Goal: Transaction & Acquisition: Purchase product/service

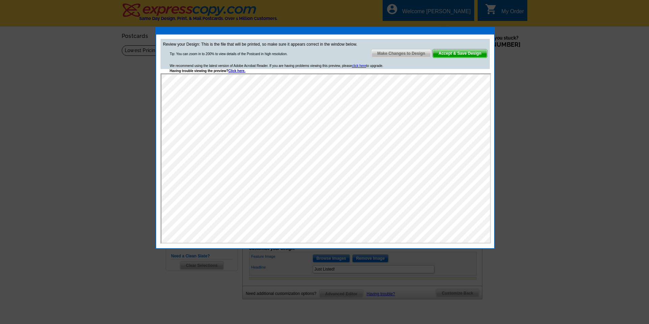
click at [387, 51] on span "Make Changes to Design" at bounding box center [402, 53] width 60 height 8
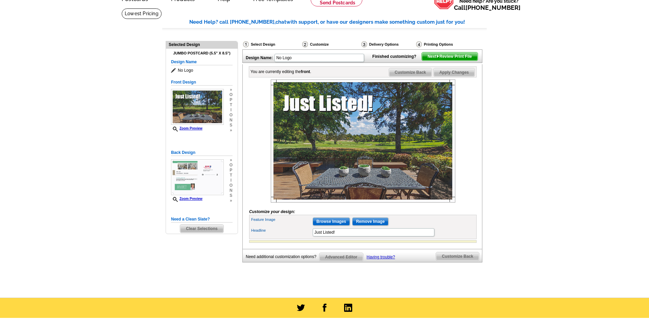
scroll to position [40, 0]
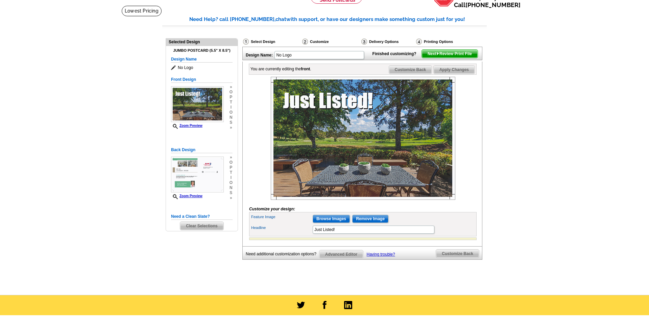
click at [416, 74] on span "Customize Back" at bounding box center [410, 70] width 43 height 8
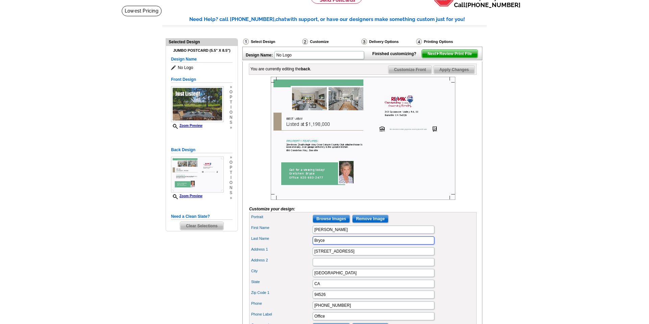
click at [327, 244] on input "Bryce" at bounding box center [374, 240] width 122 height 8
type input "Bryce Broker Lic#00612404"
click at [402, 74] on span "Customize Front" at bounding box center [410, 70] width 44 height 8
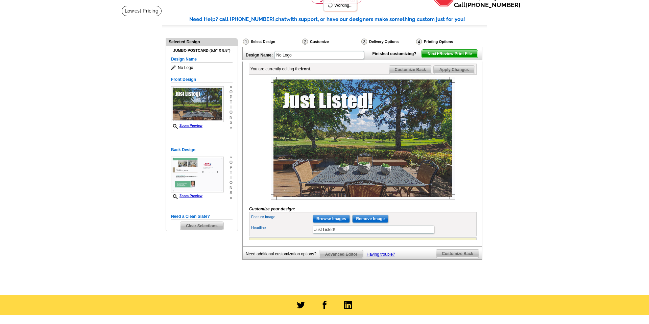
click at [443, 58] on span "Next Review Print File" at bounding box center [450, 54] width 56 height 8
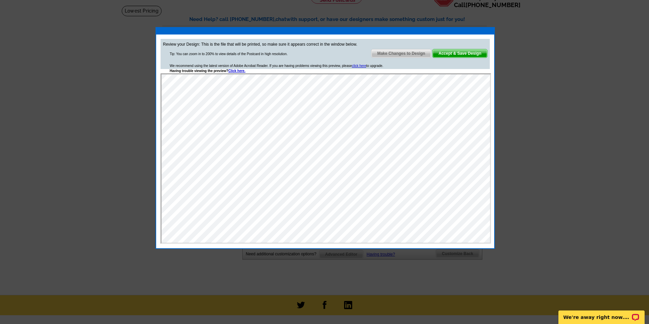
scroll to position [0, 0]
click at [444, 54] on span "Accept & Save Design" at bounding box center [460, 53] width 54 height 8
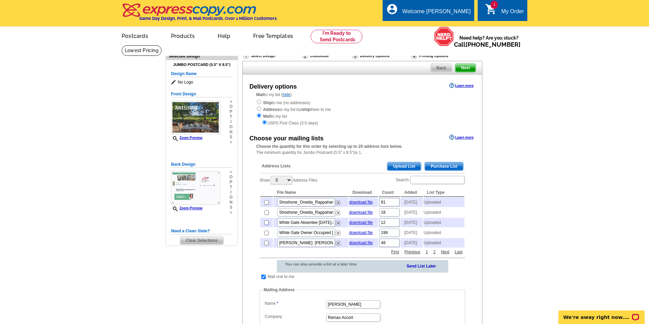
click at [267, 225] on input "checkbox" at bounding box center [266, 222] width 4 height 4
checkbox input "true"
click at [267, 235] on input "checkbox" at bounding box center [266, 233] width 4 height 4
checkbox input "true"
click at [267, 245] on input "checkbox" at bounding box center [266, 243] width 4 height 4
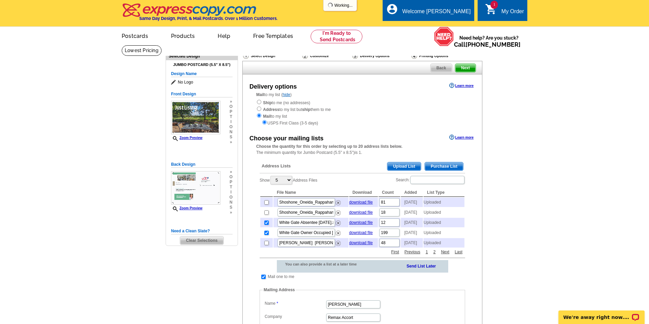
checkbox input "true"
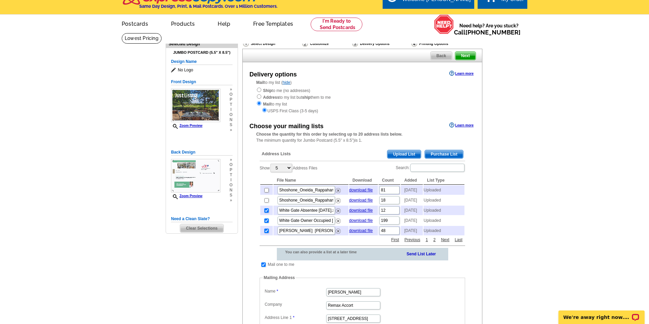
scroll to position [14, 0]
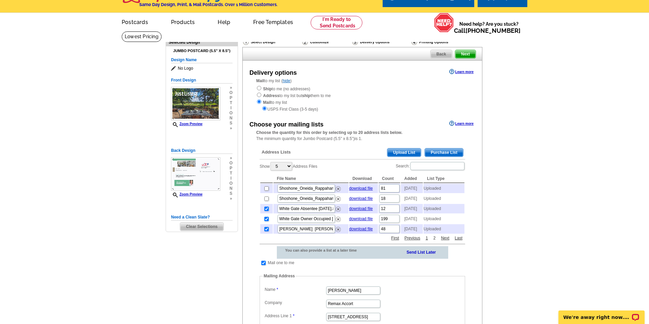
click at [434, 241] on link "2" at bounding box center [435, 238] width 6 height 6
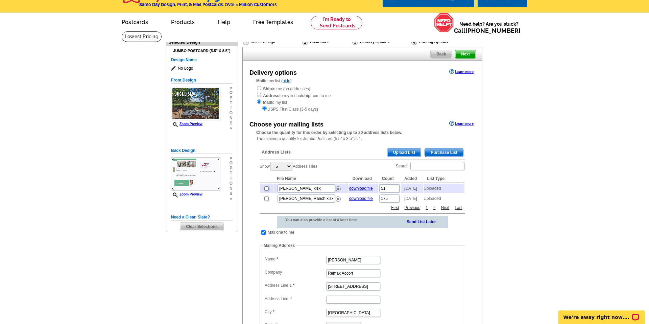
click at [265, 191] on input "checkbox" at bounding box center [266, 188] width 4 height 4
checkbox input "true"
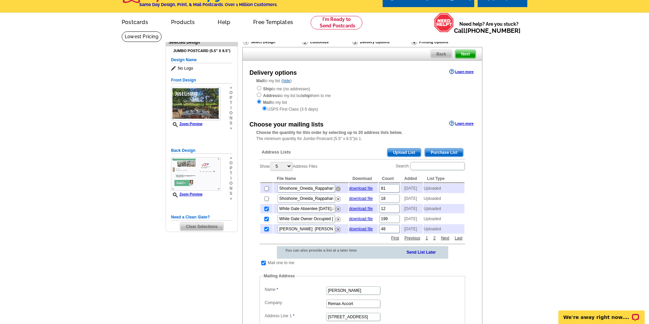
click at [338, 188] on img at bounding box center [338, 188] width 5 height 5
click at [338, 189] on img at bounding box center [338, 188] width 5 height 5
click at [267, 231] on input "checkbox" at bounding box center [266, 229] width 4 height 4
checkbox input "true"
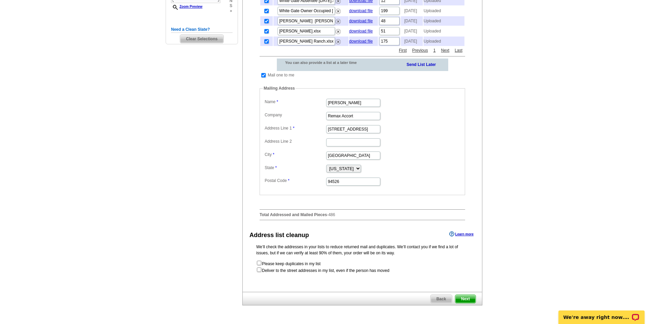
scroll to position [202, 0]
click at [462, 303] on span "Next" at bounding box center [465, 298] width 20 height 8
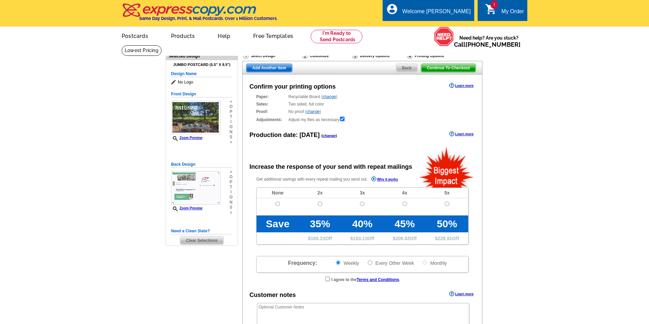
radio input "false"
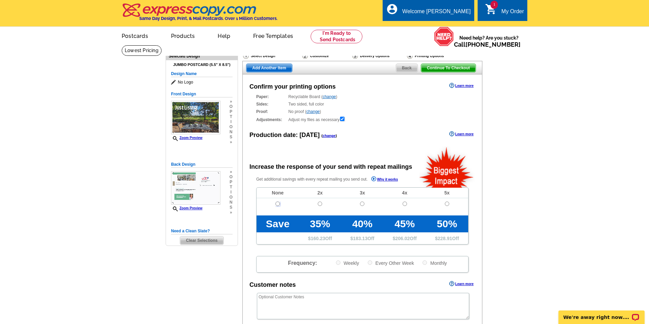
click at [278, 203] on input "radio" at bounding box center [278, 203] width 4 height 4
radio input "true"
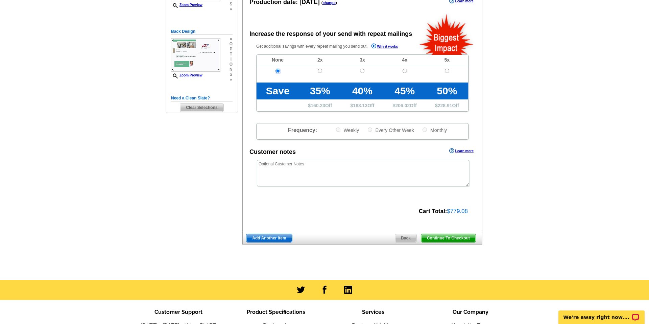
scroll to position [134, 0]
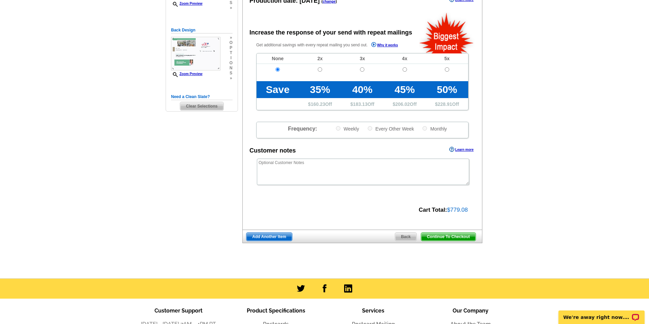
click at [271, 236] on span "Add Another Item" at bounding box center [268, 237] width 45 height 8
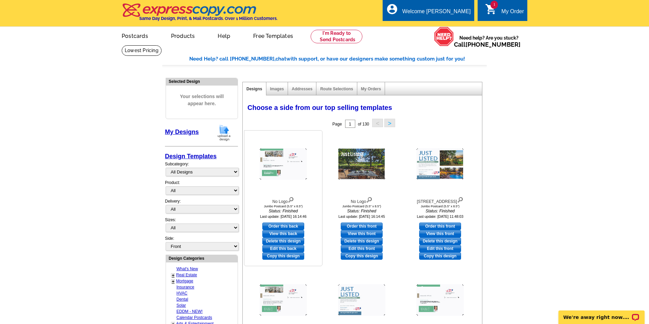
click at [275, 223] on link "Order this back" at bounding box center [283, 225] width 42 height 7
select select "2"
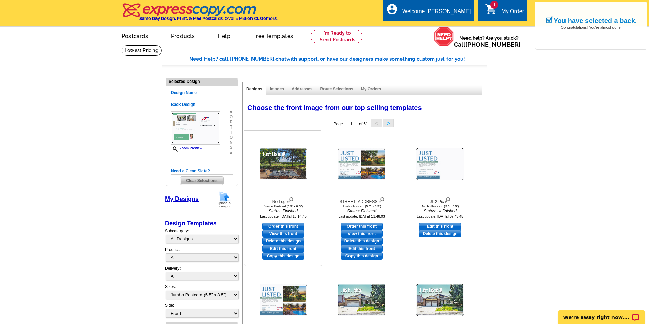
click at [287, 225] on link "Order this front" at bounding box center [283, 225] width 42 height 7
select select "back"
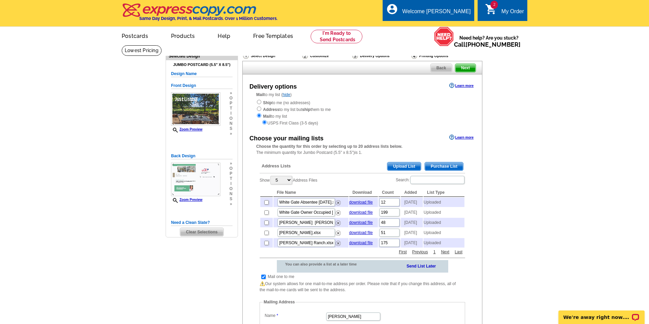
click at [260, 104] on div "Ship to me (no addresses) Address to my list but ship them to me Mail to my lis…" at bounding box center [362, 112] width 212 height 27
click at [260, 103] on input "radio" at bounding box center [259, 102] width 4 height 4
radio input "true"
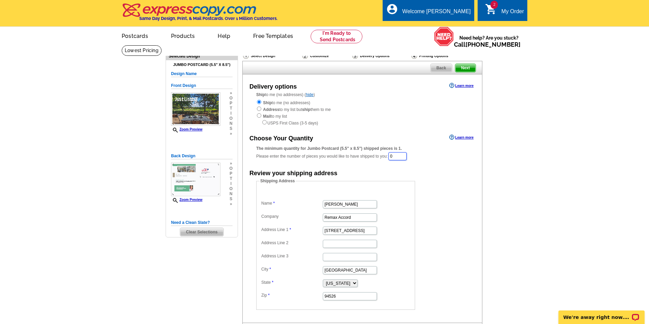
drag, startPoint x: 400, startPoint y: 156, endPoint x: 391, endPoint y: 157, distance: 8.5
click at [391, 157] on div "The minimum quantity for Jumbo Postcard (5.5" x 8.5") shipped pieces is 1. Plea…" at bounding box center [362, 153] width 212 height 16
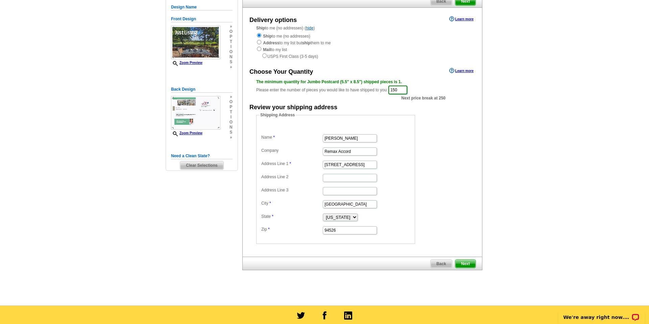
scroll to position [67, 0]
type input "150"
click at [467, 264] on span "Next" at bounding box center [465, 263] width 20 height 8
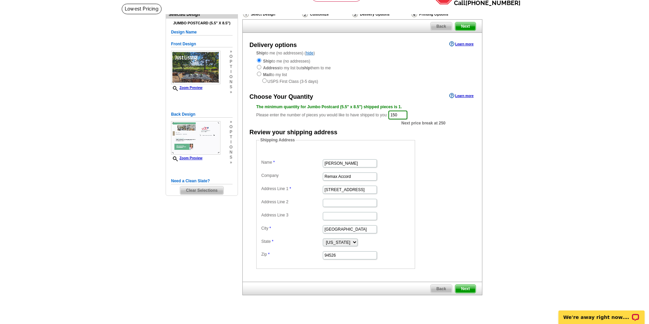
scroll to position [0, 0]
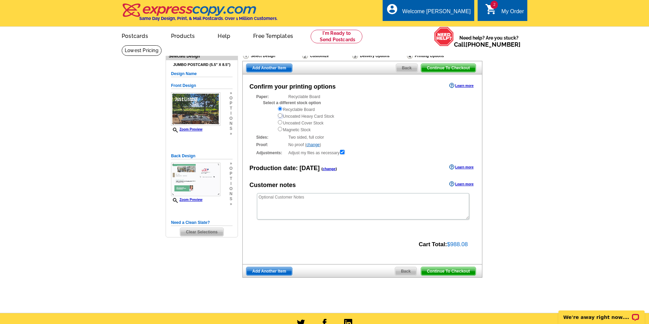
click at [279, 115] on input "radio" at bounding box center [280, 115] width 4 height 4
radio input "true"
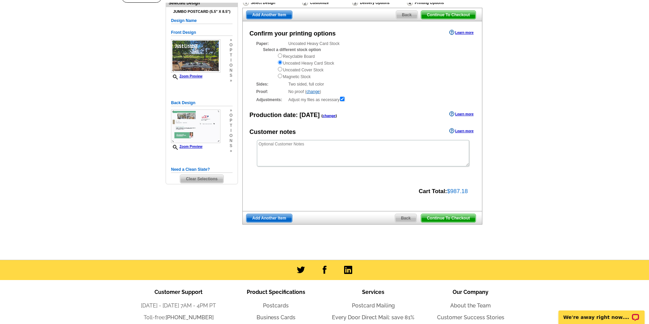
scroll to position [57, 0]
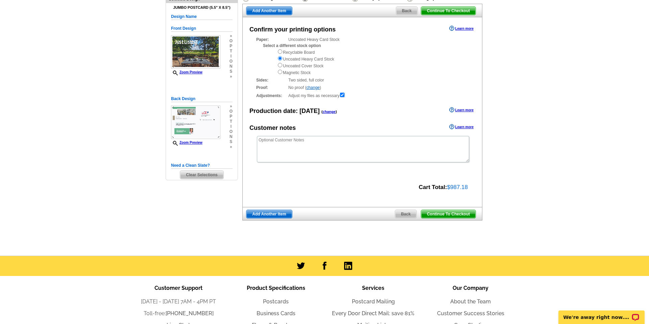
click at [436, 214] on span "Continue To Checkout" at bounding box center [448, 214] width 54 height 8
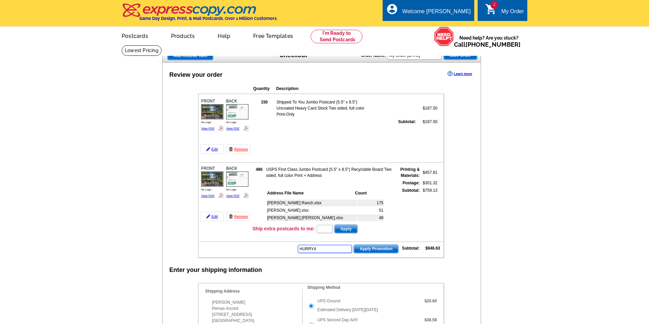
type input "HURRY40"
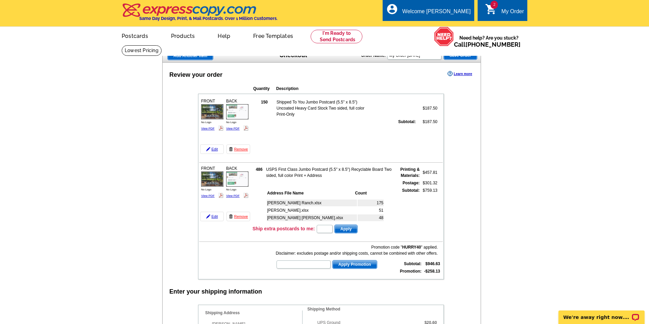
click at [394, 324] on td "UPS Ground Estimated Delivery on Monday, Sep 15th" at bounding box center [368, 327] width 104 height 19
click at [208, 129] on link "View PDF" at bounding box center [208, 128] width 14 height 3
click at [213, 195] on link "View PDF" at bounding box center [208, 195] width 14 height 3
click at [232, 128] on link "View PDF" at bounding box center [233, 128] width 14 height 3
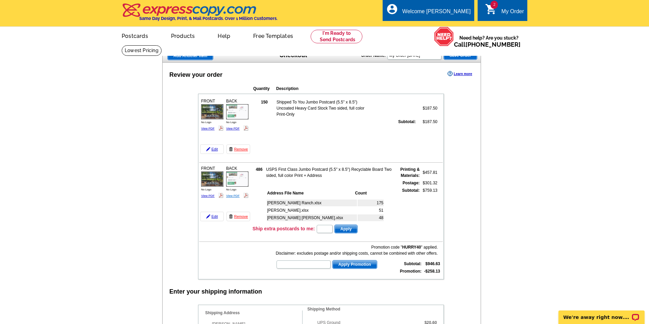
click at [230, 196] on link "View PDF" at bounding box center [233, 195] width 14 height 3
click at [289, 266] on input "text" at bounding box center [304, 264] width 54 height 8
type input "CC2320"
click at [340, 264] on span "Apply Promotion" at bounding box center [355, 264] width 44 height 8
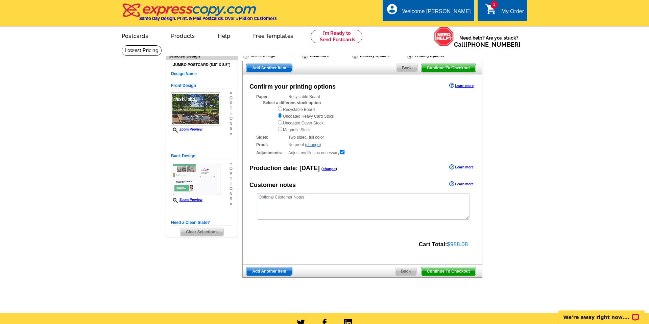
click at [451, 270] on span "Continue To Checkout" at bounding box center [448, 271] width 54 height 8
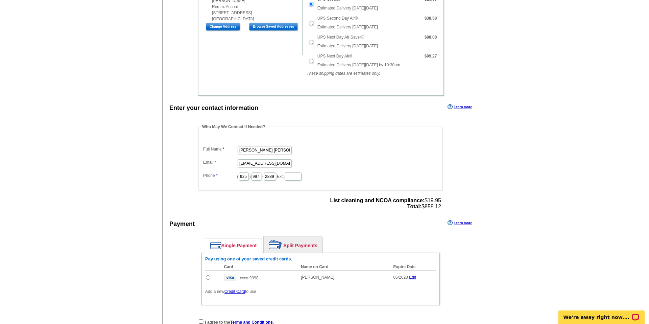
scroll to position [344, 0]
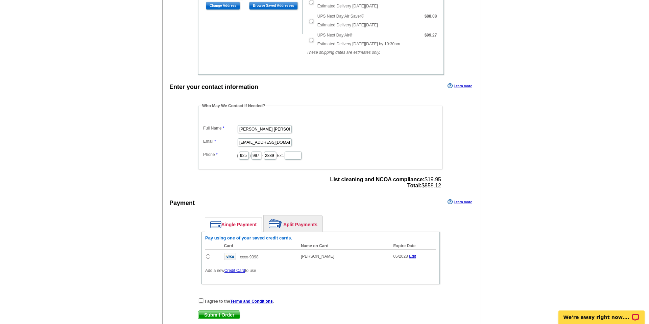
click at [207, 257] on input "radio" at bounding box center [208, 256] width 4 height 4
radio input "true"
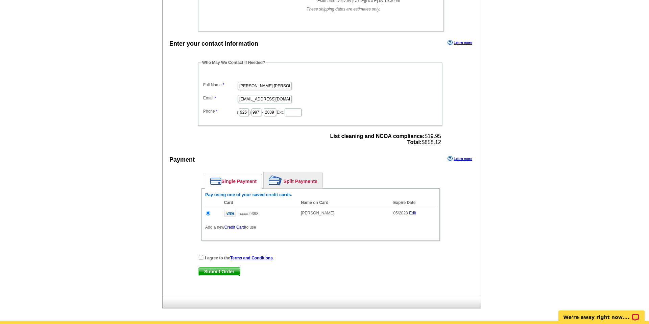
scroll to position [406, 0]
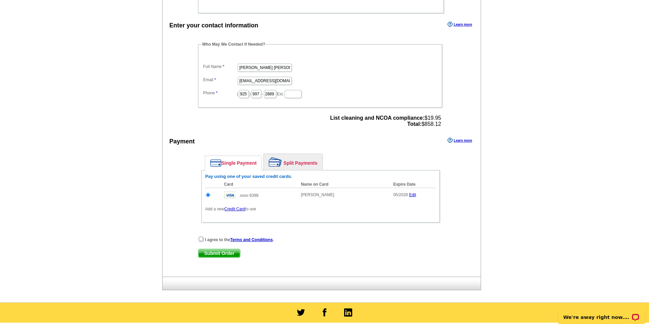
click at [201, 237] on input "checkbox" at bounding box center [201, 239] width 4 height 4
checkbox input "true"
click at [210, 252] on span "Submit Order" at bounding box center [219, 253] width 42 height 8
